Goal: Task Accomplishment & Management: Manage account settings

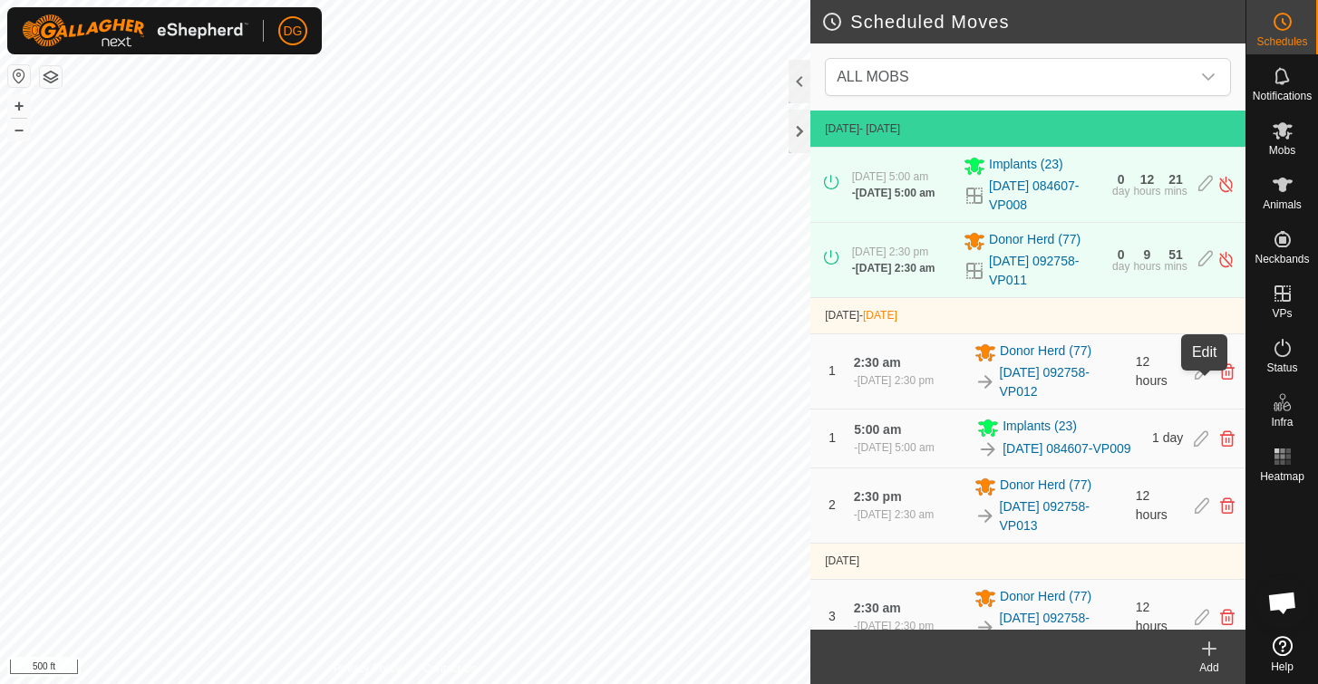
click at [1206, 380] on icon at bounding box center [1202, 371] width 15 height 16
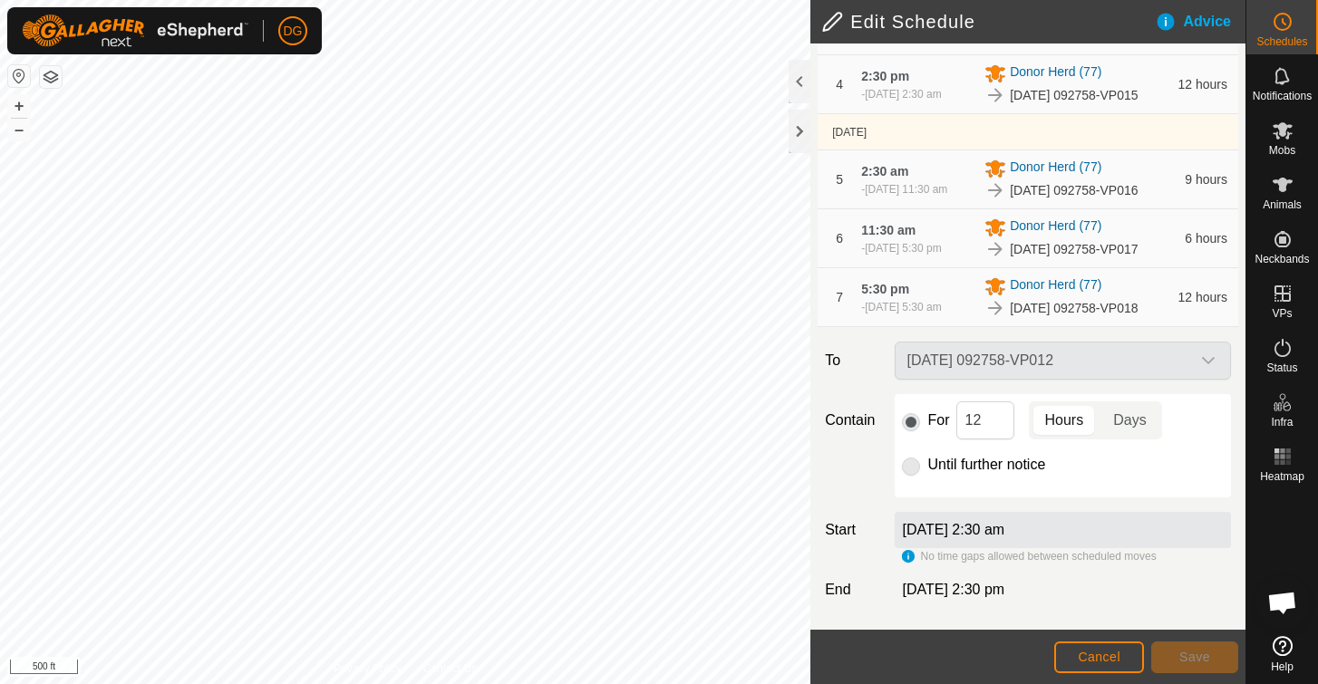
scroll to position [496, 0]
drag, startPoint x: 995, startPoint y: 420, endPoint x: 955, endPoint y: 415, distance: 40.1
click at [955, 415] on div "For 12 Hours Days" at bounding box center [1063, 421] width 322 height 38
type input "1"
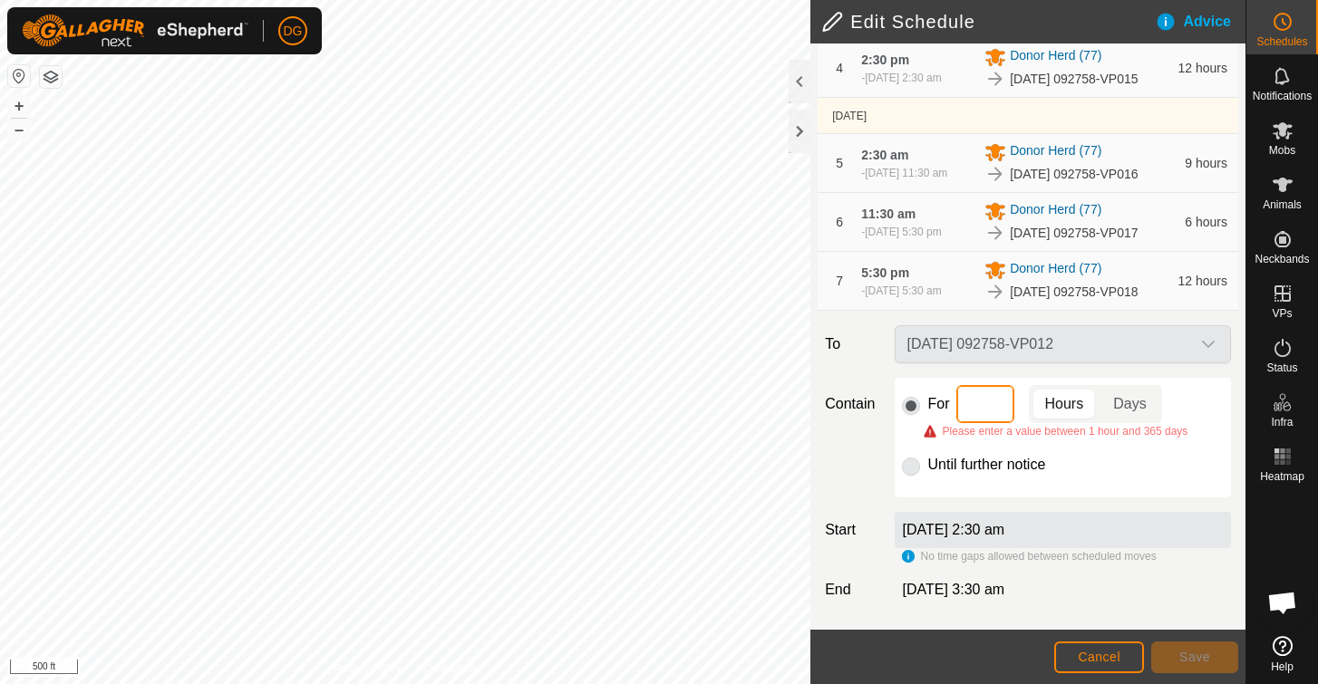
type input "8"
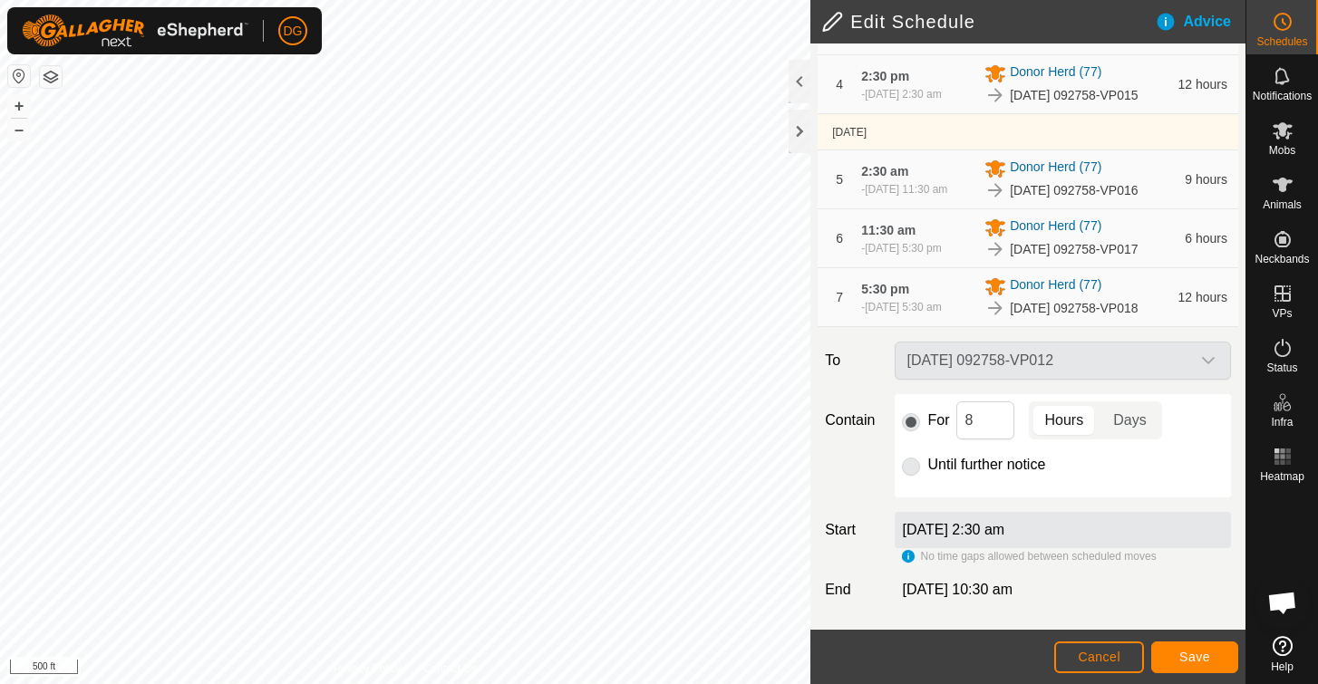
click at [1184, 654] on span "Save" at bounding box center [1194, 657] width 31 height 15
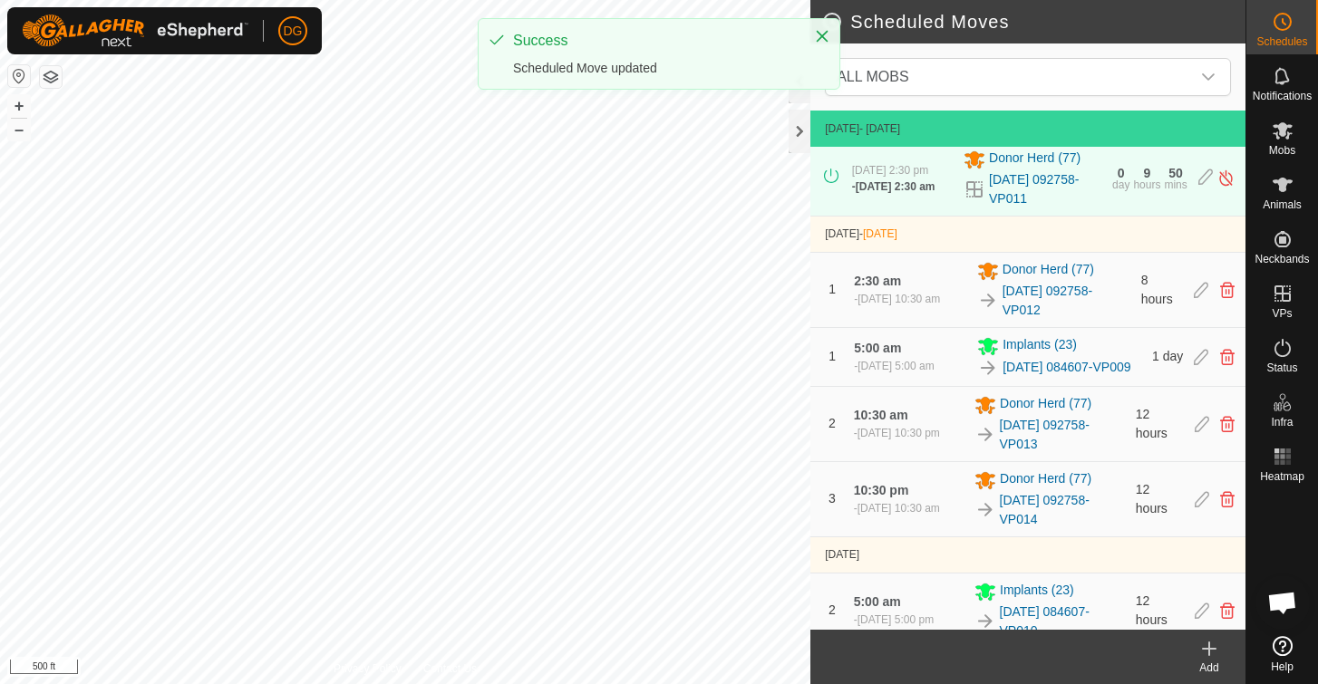
scroll to position [122, 0]
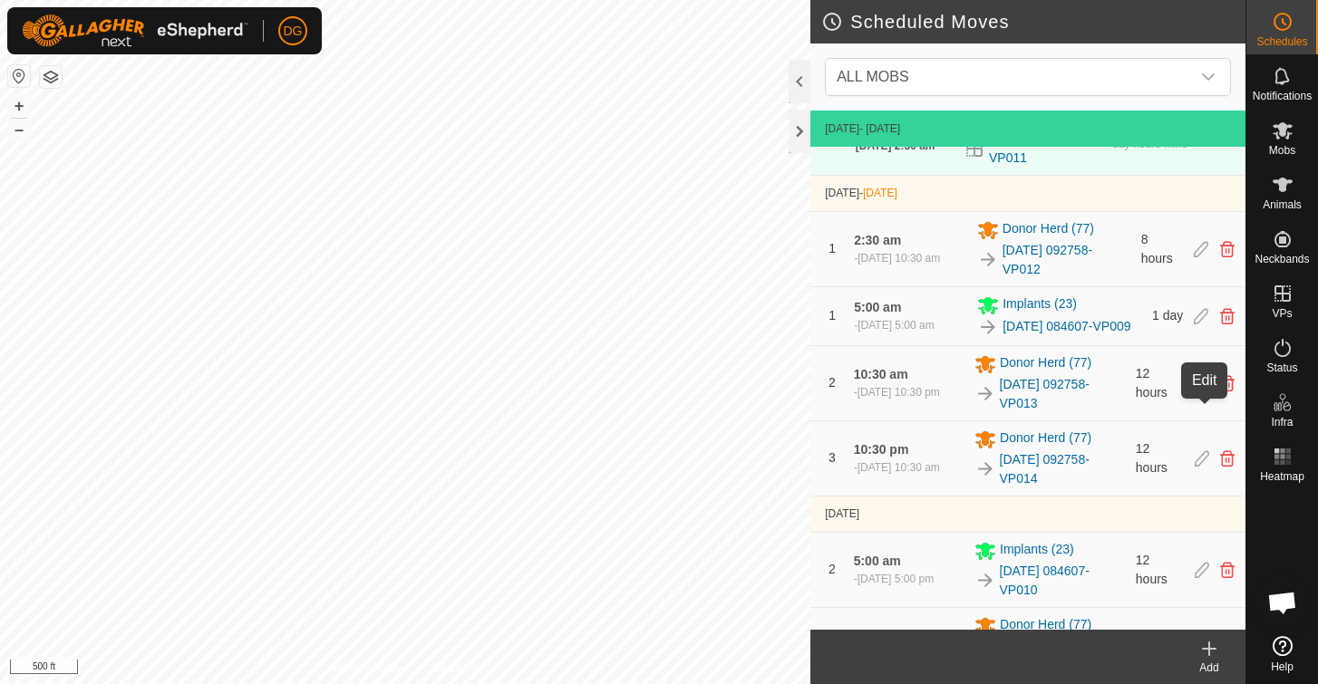
click at [1200, 392] on icon at bounding box center [1202, 383] width 15 height 16
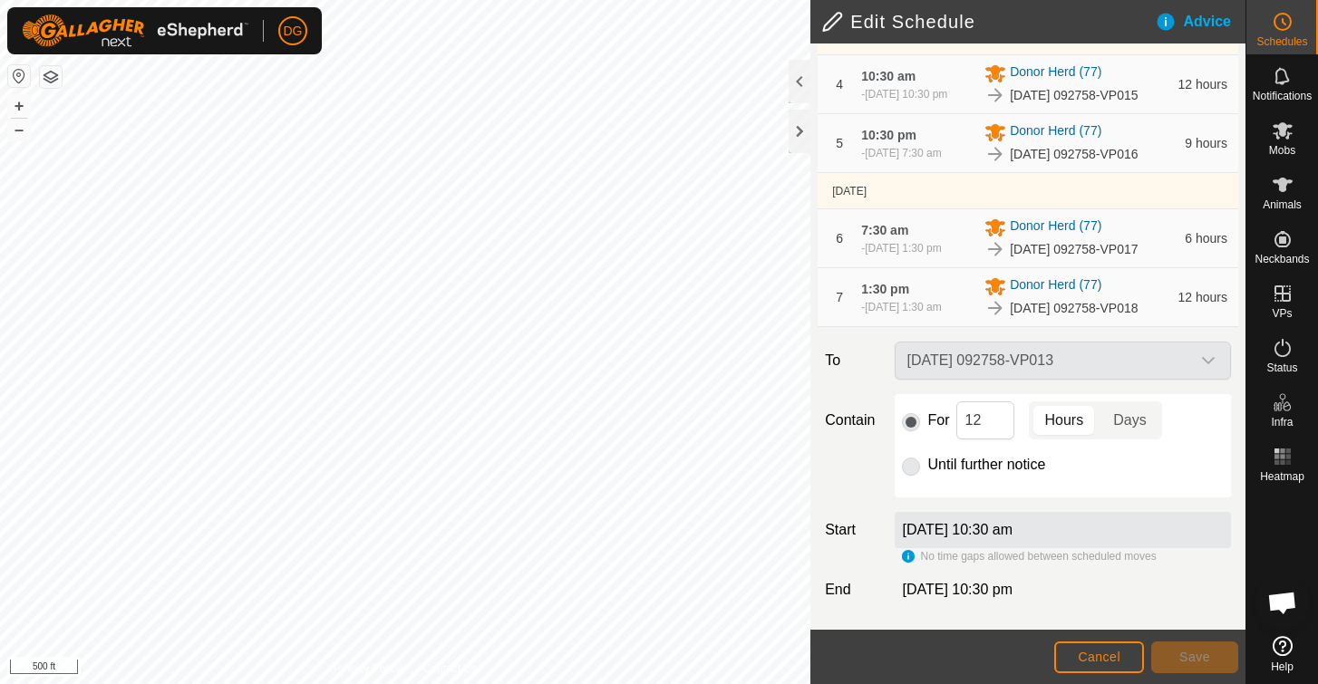
scroll to position [496, 0]
drag, startPoint x: 984, startPoint y: 424, endPoint x: 949, endPoint y: 422, distance: 35.4
click at [949, 422] on div "For 12 Hours Days" at bounding box center [1063, 421] width 322 height 38
type input "8"
click at [1187, 653] on span "Save" at bounding box center [1194, 657] width 31 height 15
